Goal: Navigation & Orientation: Understand site structure

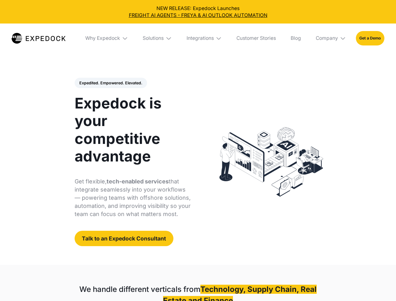
select select
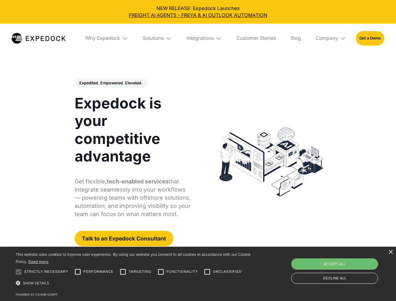
click at [198, 38] on div "Integrations" at bounding box center [200, 38] width 27 height 6
click at [107, 38] on div "Why Expedock" at bounding box center [97, 38] width 35 height 6
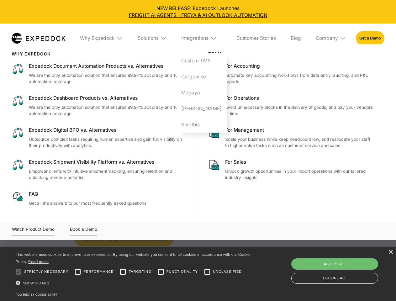
click at [158, 38] on div "Solutions" at bounding box center [148, 38] width 21 height 6
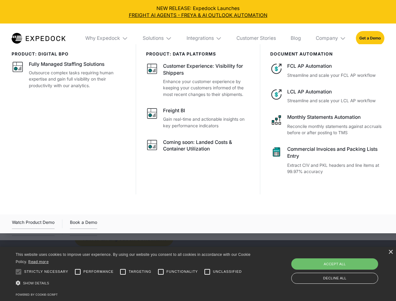
click at [205, 38] on div "Integrations" at bounding box center [200, 38] width 27 height 6
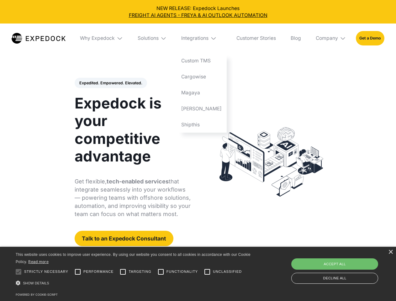
click at [332, 38] on div "Company" at bounding box center [327, 38] width 22 height 6
click at [111, 83] on div "Expedited. Empowered. Elevated. Automate Freight Document Extraction at 99.97% …" at bounding box center [133, 162] width 116 height 169
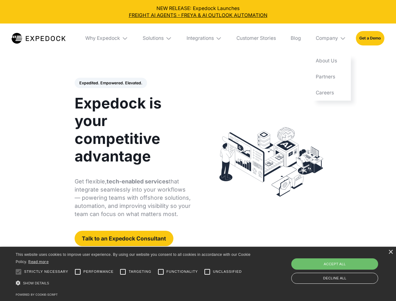
click at [19, 272] on div at bounding box center [18, 272] width 13 height 13
click at [78, 272] on input "Performance" at bounding box center [78, 272] width 13 height 13
checkbox input "true"
click at [123, 272] on input "Targeting" at bounding box center [123, 272] width 13 height 13
checkbox input "true"
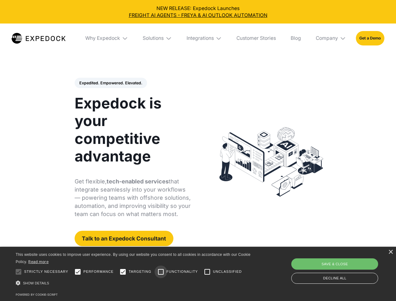
click at [161, 272] on input "Functionality" at bounding box center [161, 272] width 13 height 13
checkbox input "true"
